Goal: Task Accomplishment & Management: Manage account settings

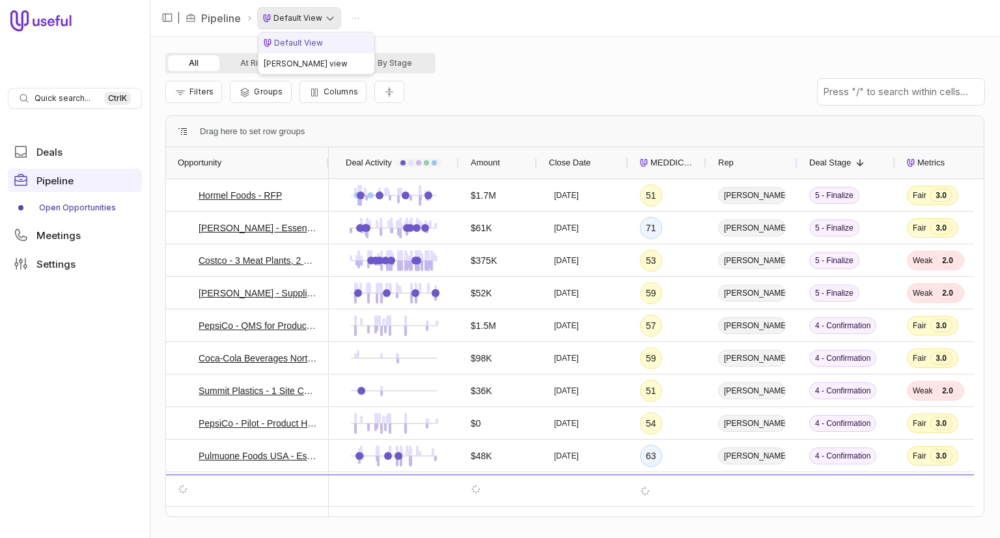
click at [299, 19] on html "Quick search... Ctrl K Deals Pipeline Open Opportunities Meetings Settings | Pi…" at bounding box center [500, 269] width 1000 height 538
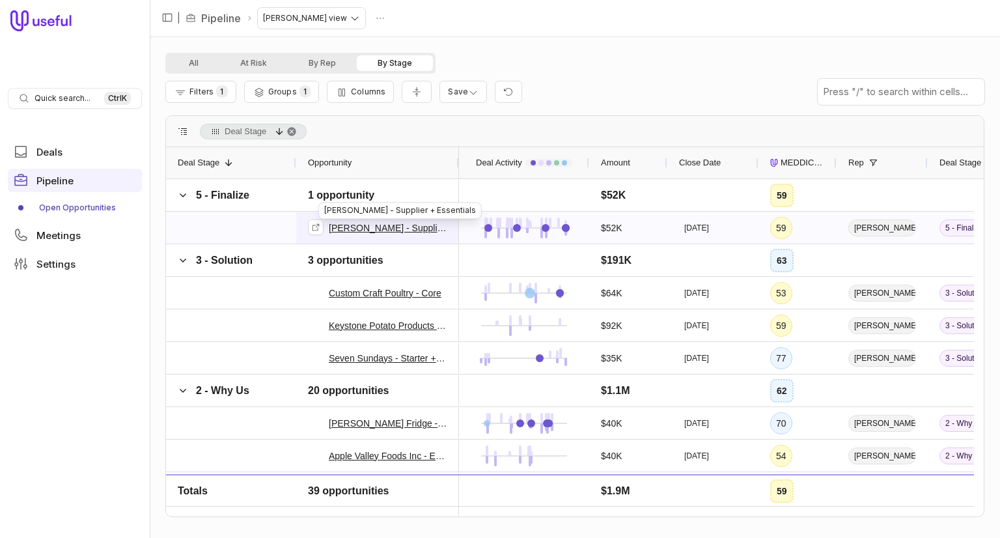
click at [389, 226] on link "[PERSON_NAME] - Supplier + Essentials" at bounding box center [388, 228] width 118 height 16
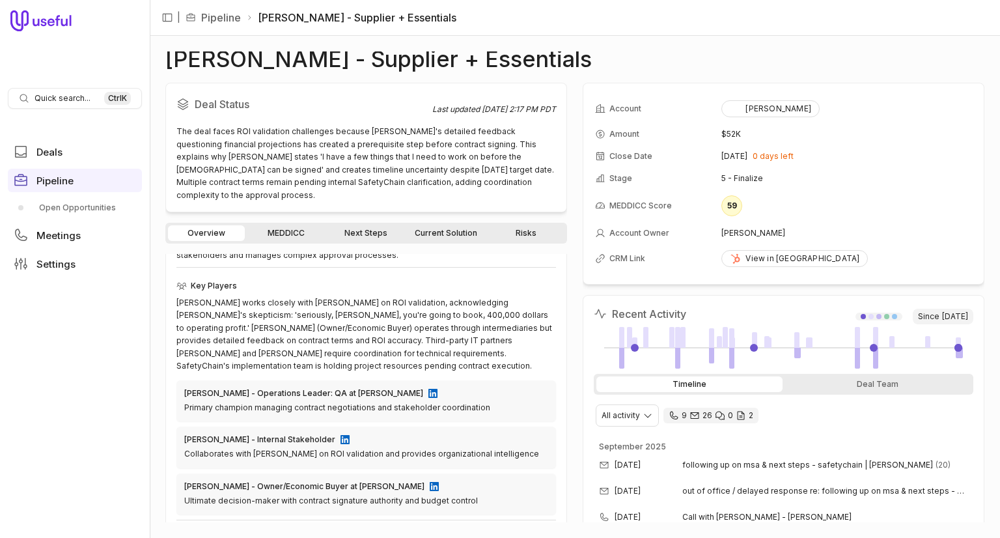
scroll to position [374, 0]
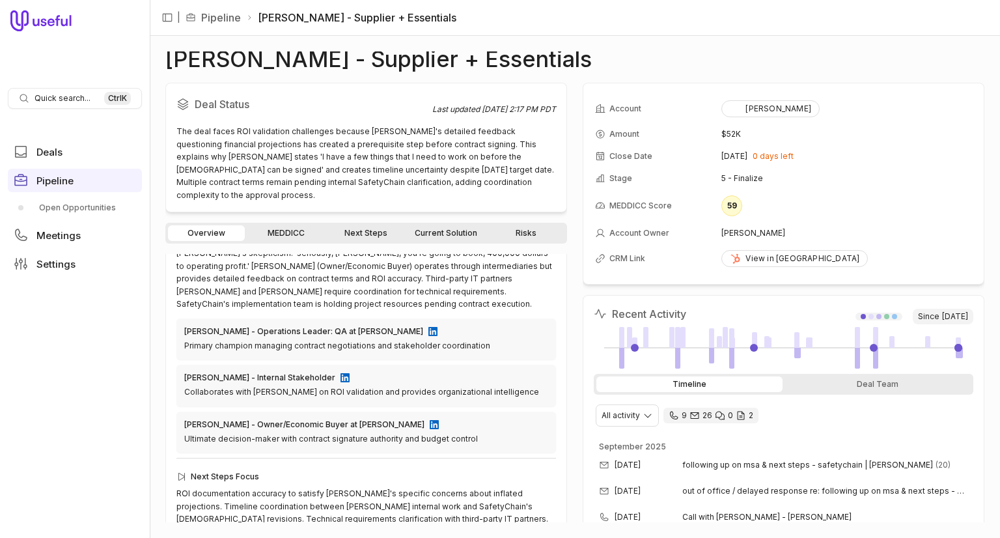
click at [302, 225] on link "MEDDICC" at bounding box center [285, 233] width 77 height 16
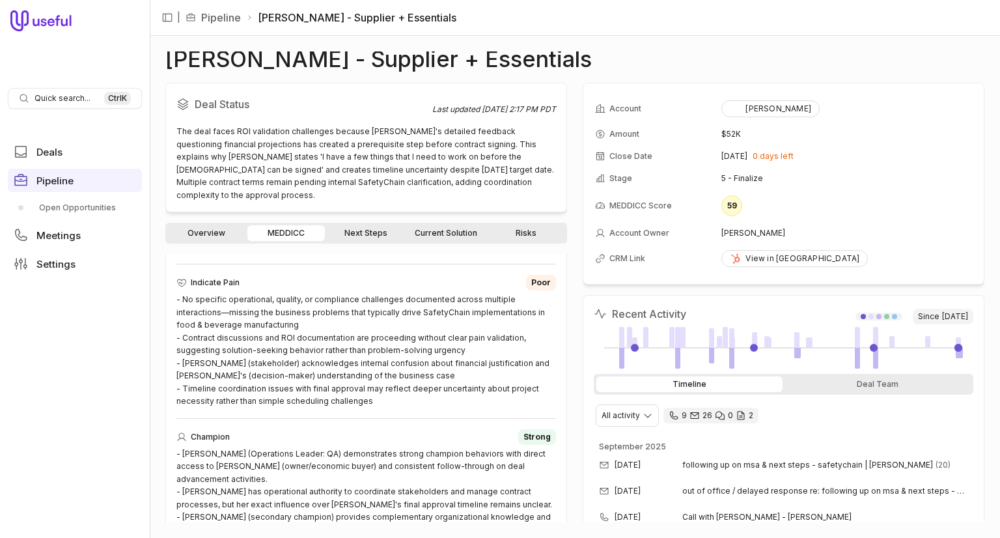
scroll to position [718, 0]
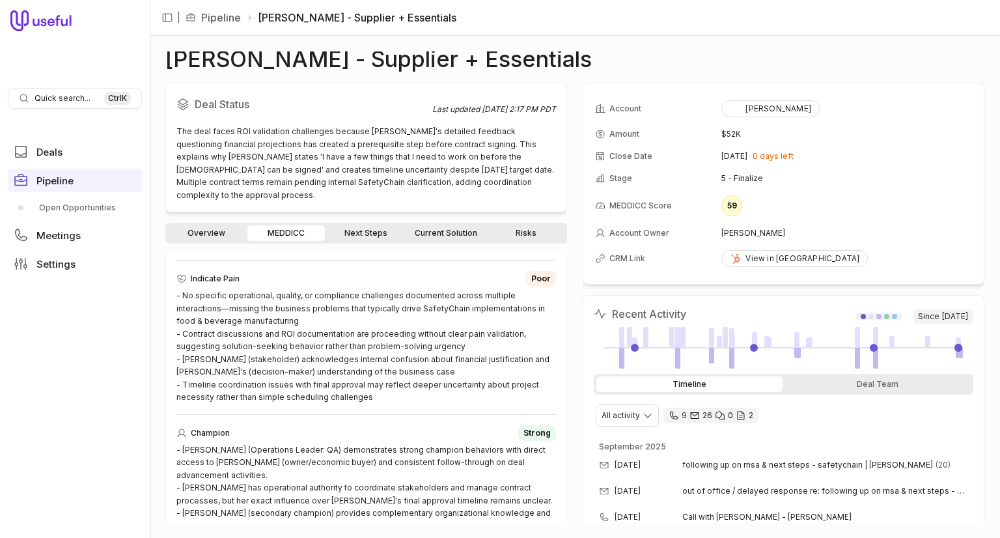
click at [536, 225] on link "Risks" at bounding box center [525, 233] width 77 height 16
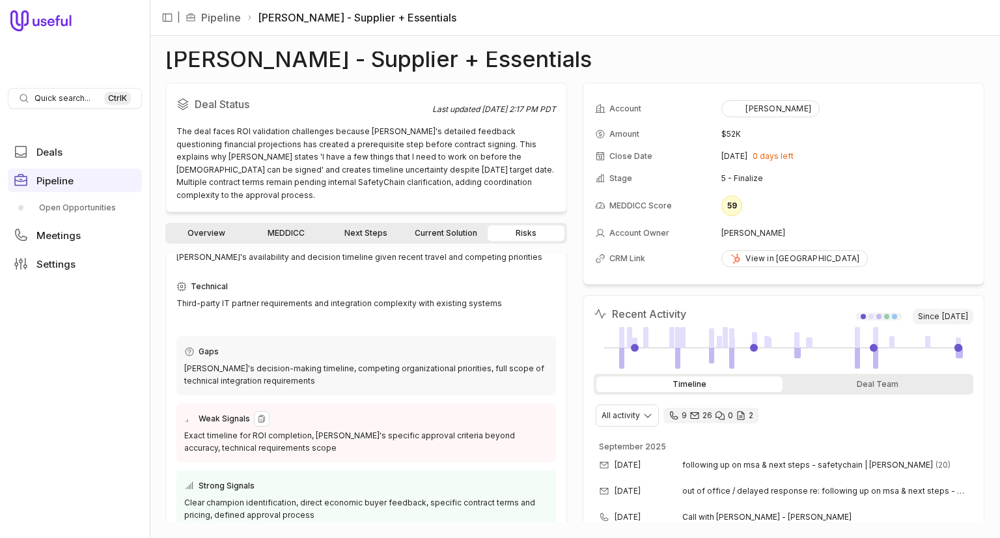
scroll to position [115, 0]
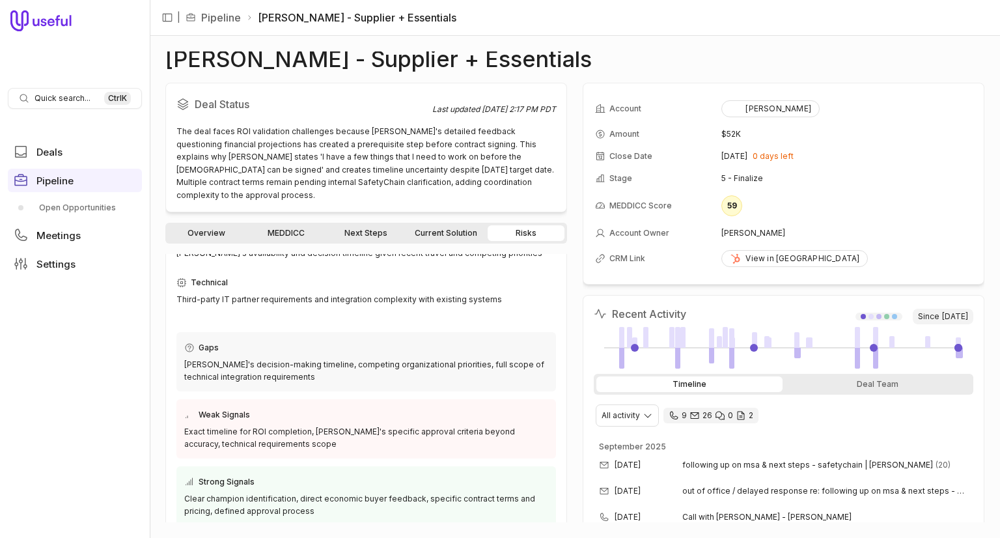
click at [274, 225] on link "MEDDICC" at bounding box center [285, 233] width 77 height 16
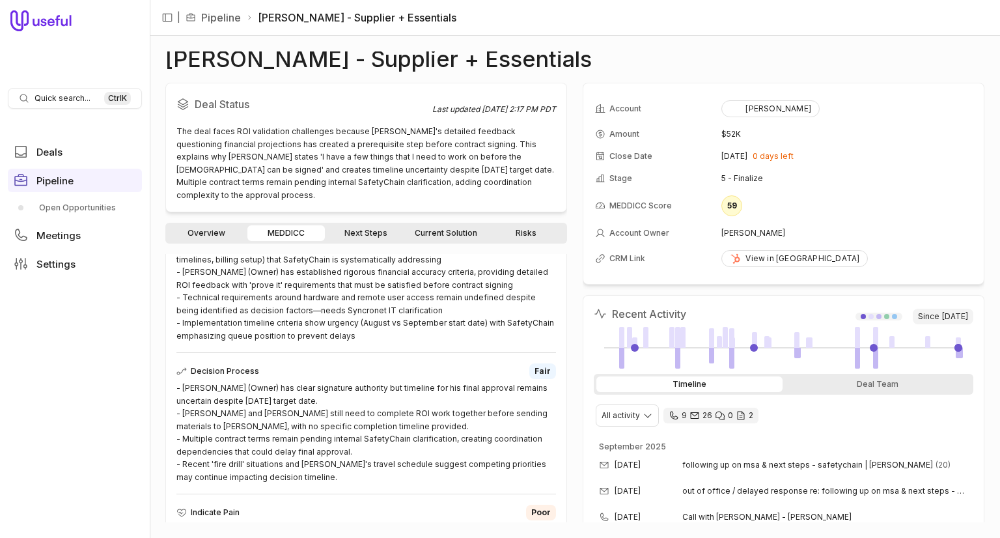
scroll to position [493, 0]
